Goal: Navigation & Orientation: Find specific page/section

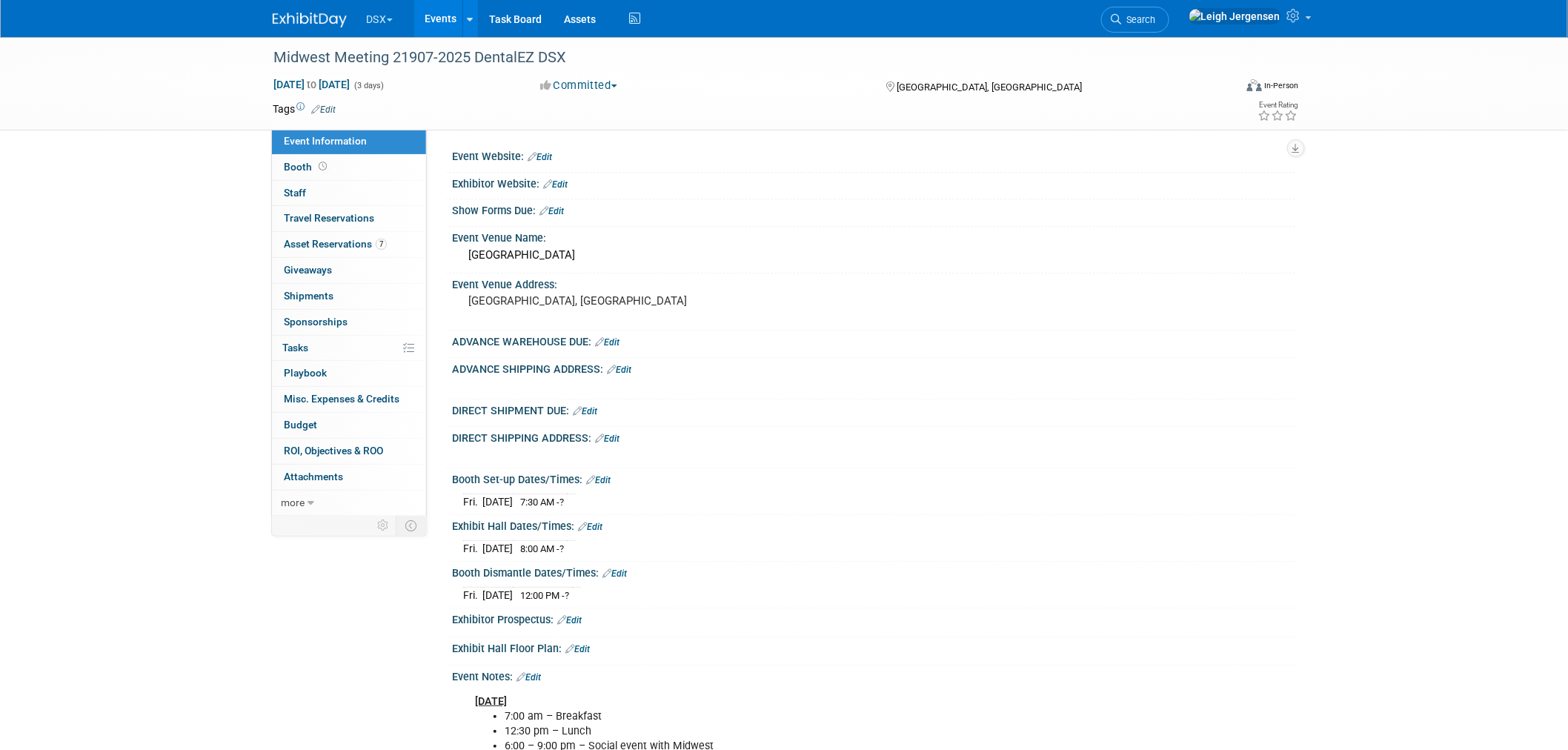
click at [382, 13] on button "DSX" at bounding box center [387, 16] width 46 height 33
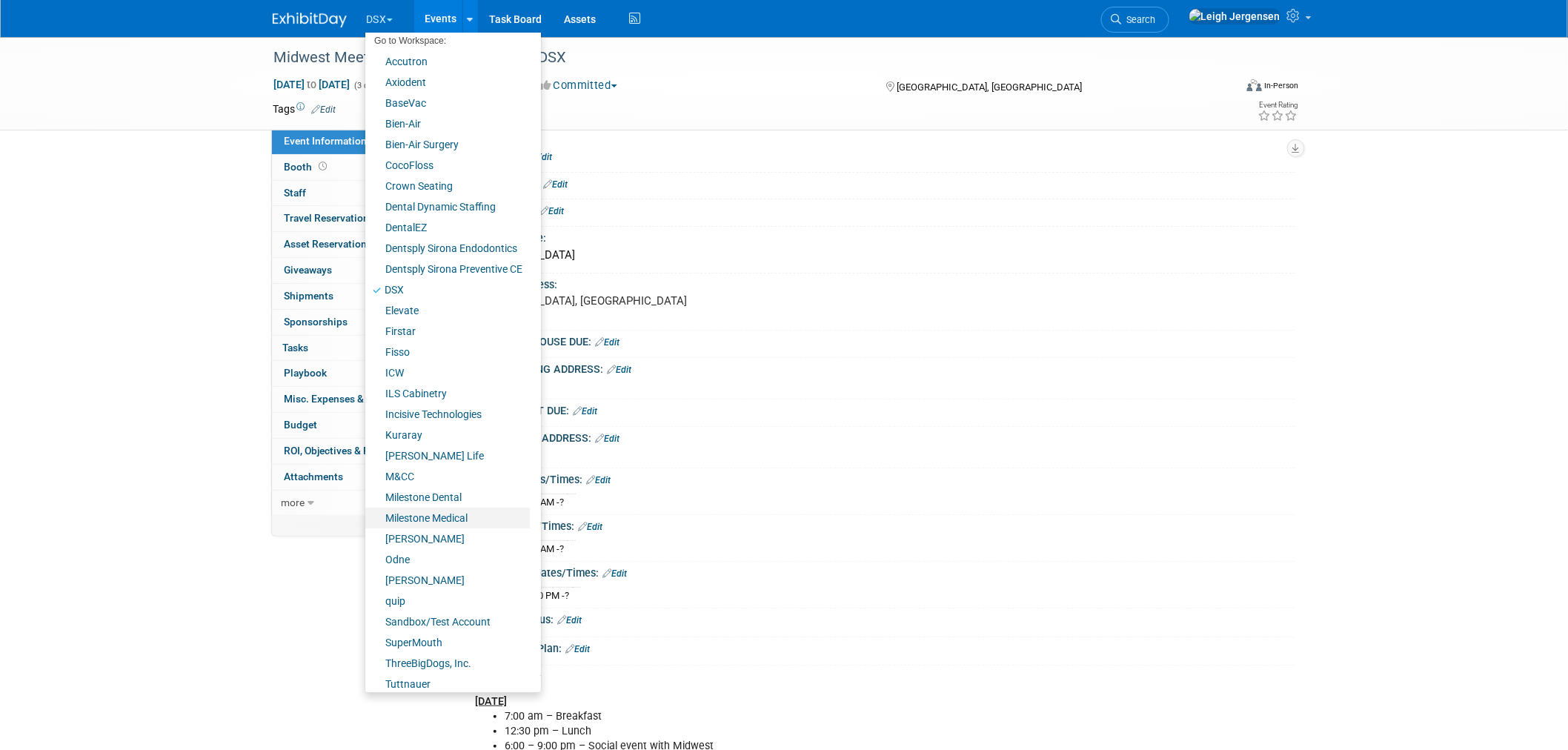
scroll to position [56, 0]
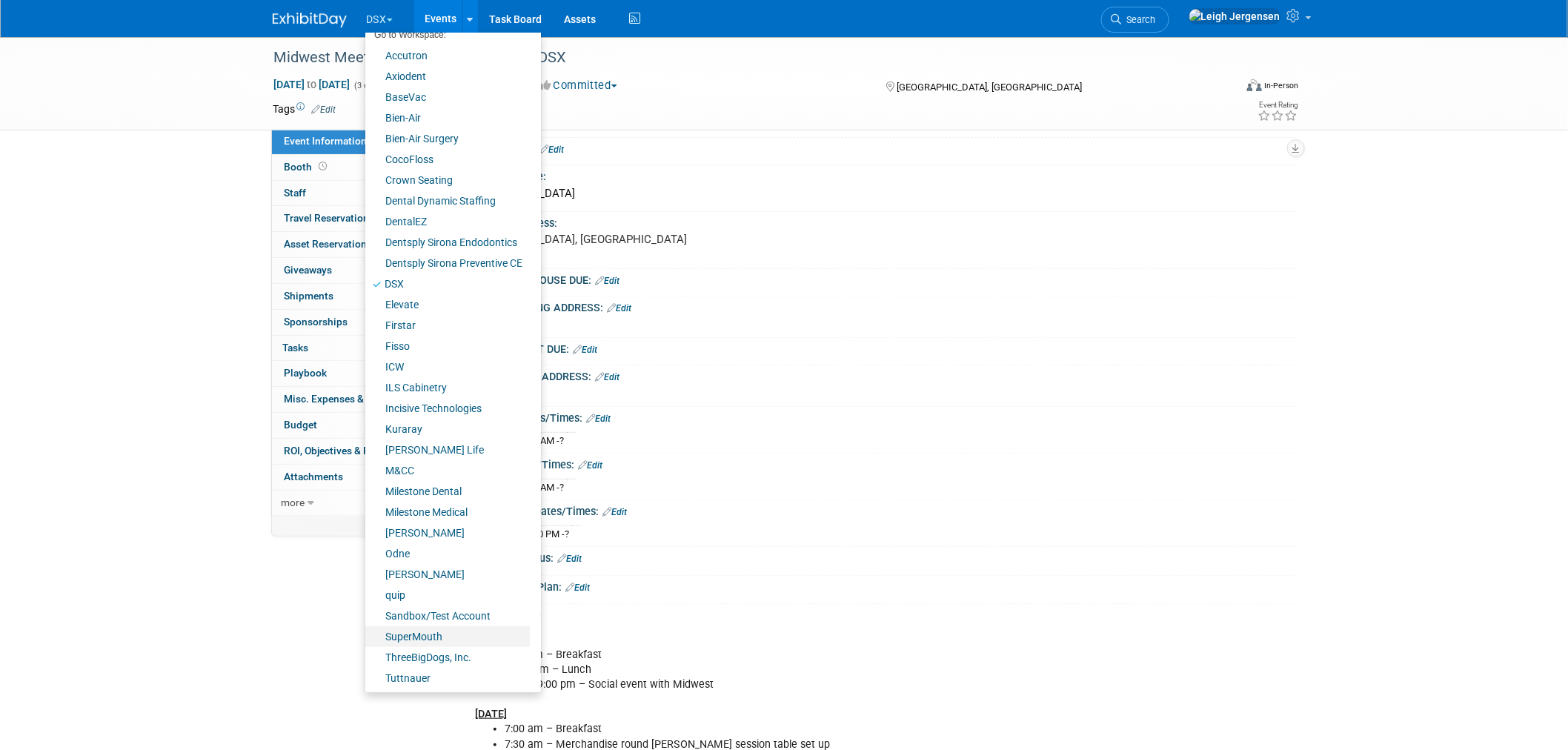
click at [438, 635] on link "SuperMouth" at bounding box center [448, 636] width 164 height 21
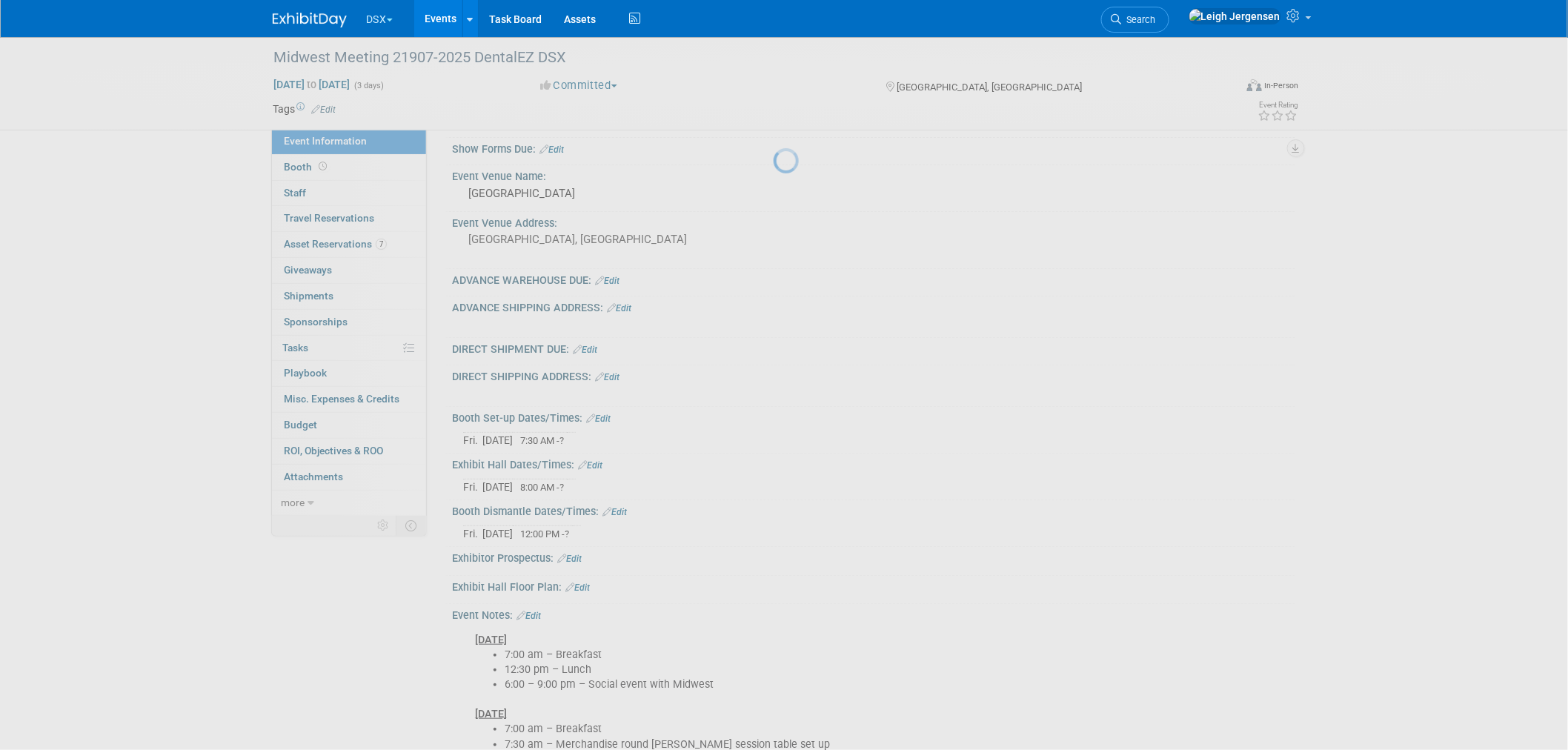
scroll to position [62, 0]
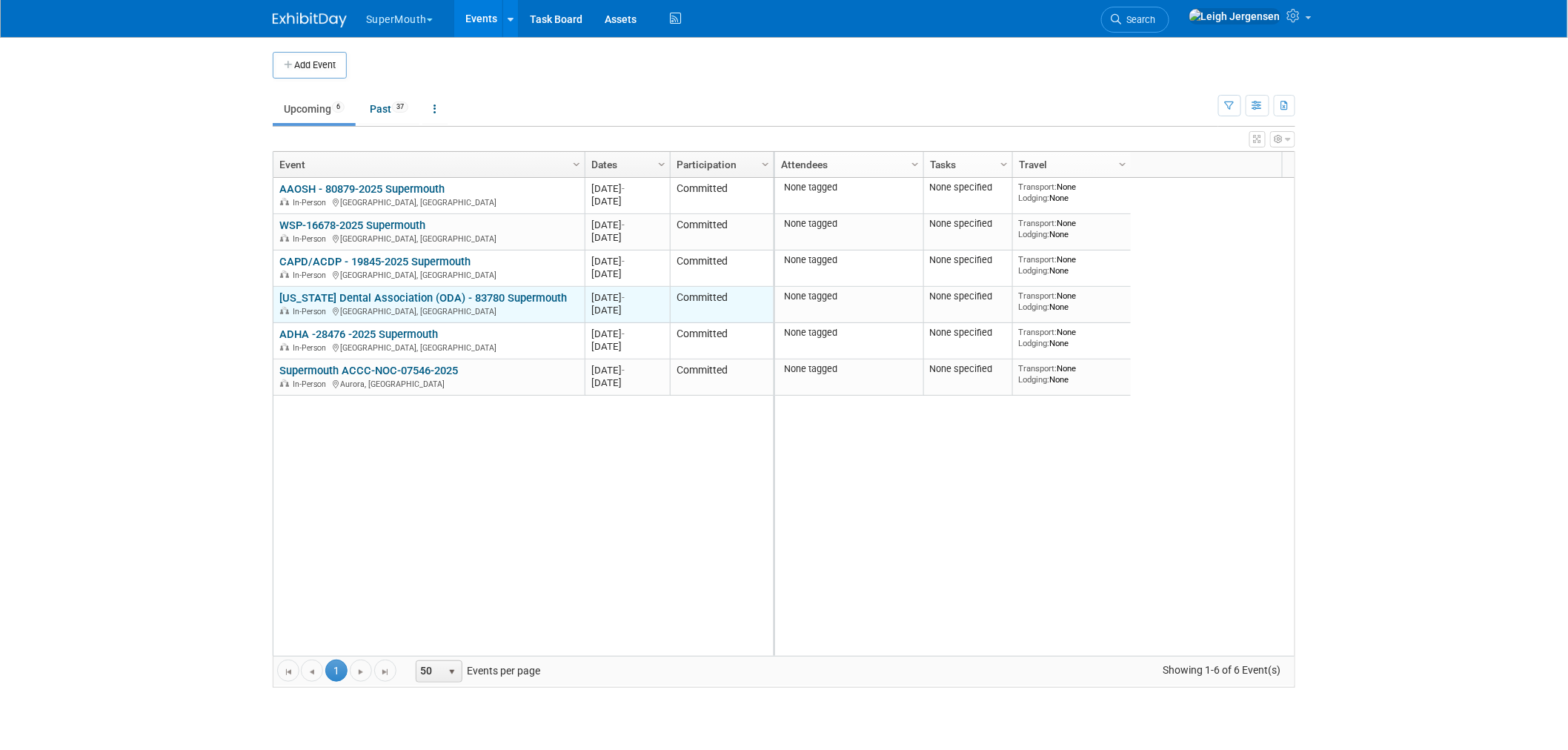
click at [363, 297] on link "Ohio Dental Association (ODA) - 83780 Supermouth" at bounding box center [423, 297] width 288 height 13
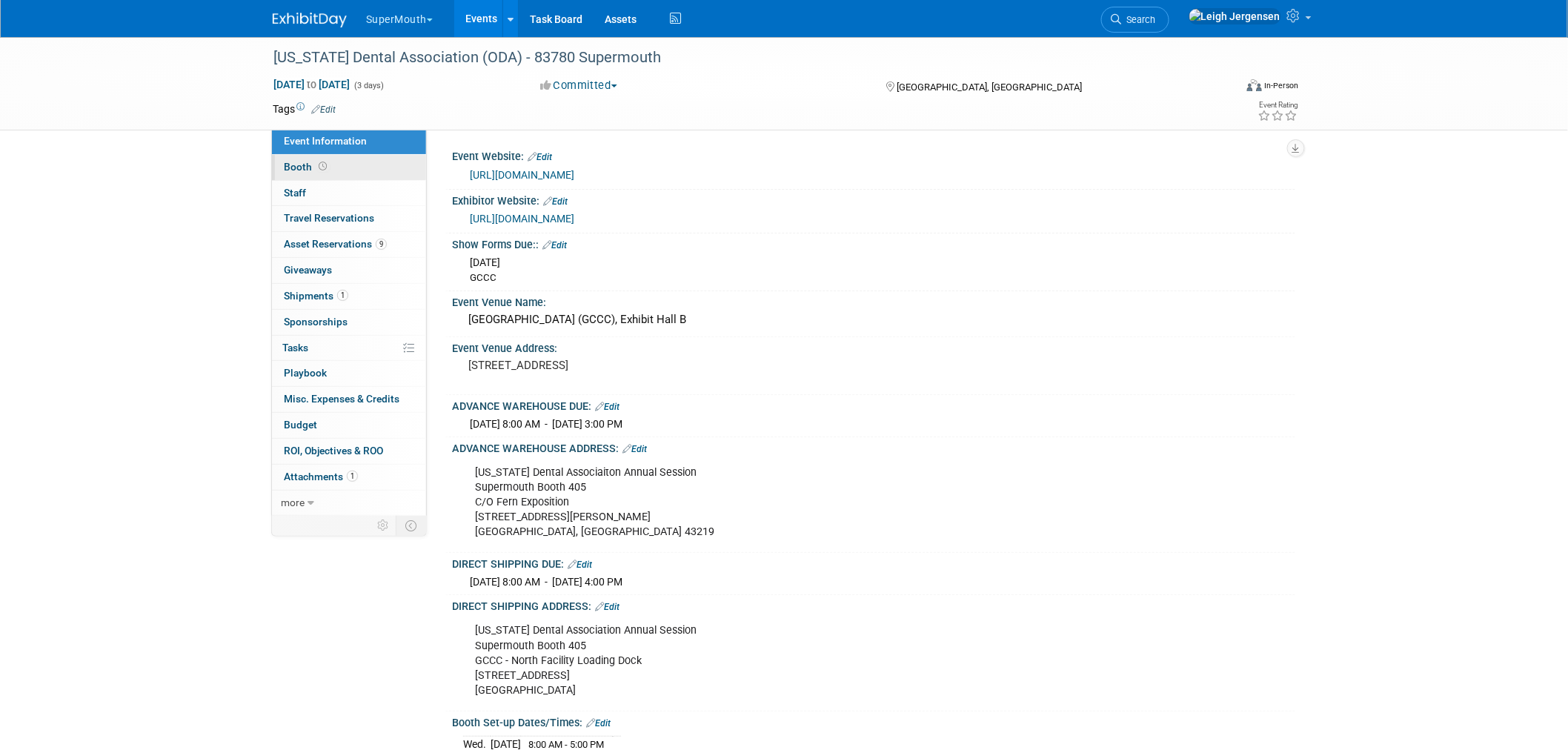
click at [312, 166] on span "Booth" at bounding box center [306, 167] width 45 height 12
